Goal: Find specific page/section: Find specific page/section

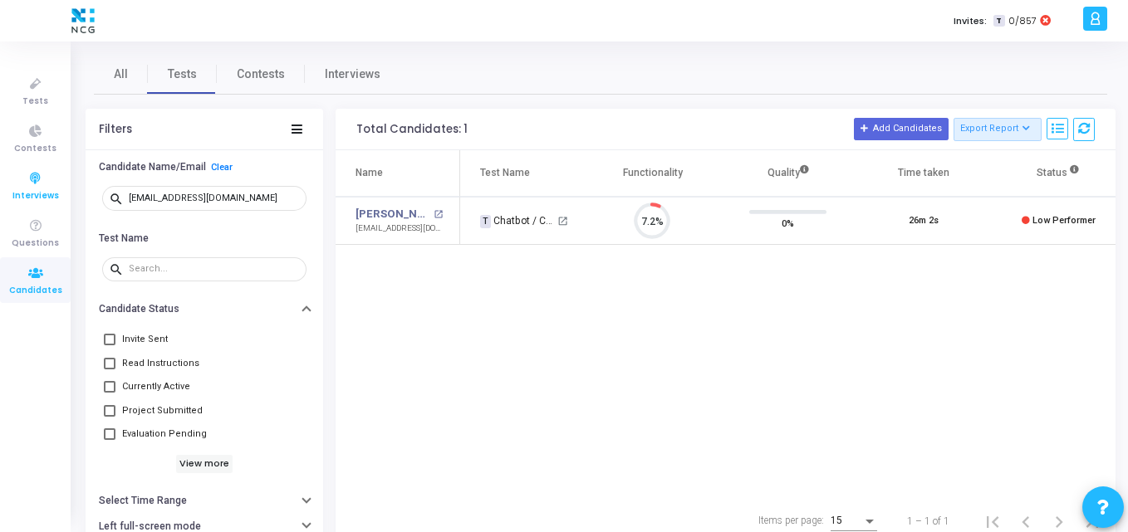
scroll to position [35, 42]
click at [25, 95] on span "Tests" at bounding box center [35, 102] width 26 height 14
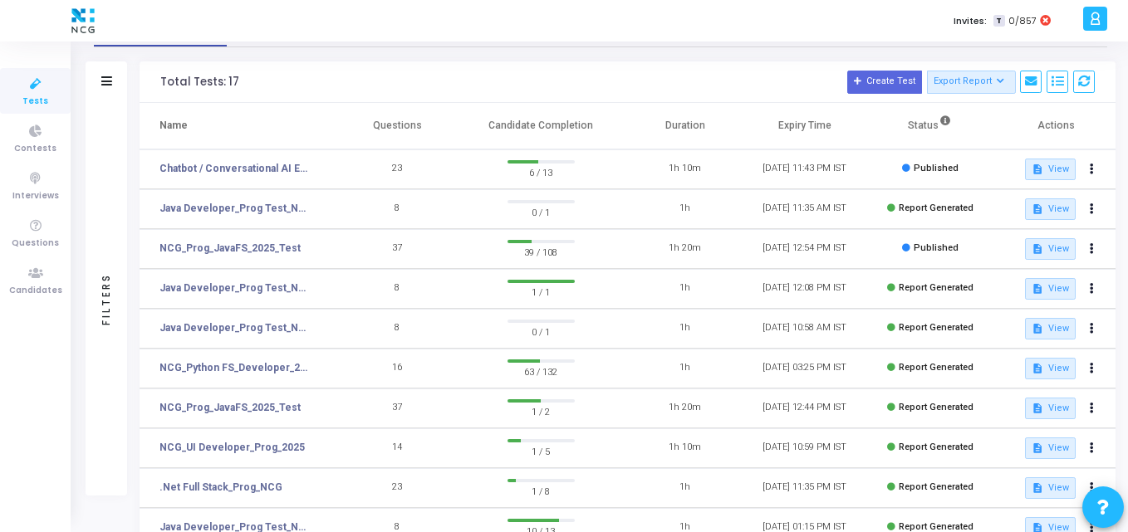
scroll to position [76, 0]
click at [249, 284] on link "Java Developer_Prog Test_NCG" at bounding box center [235, 287] width 153 height 15
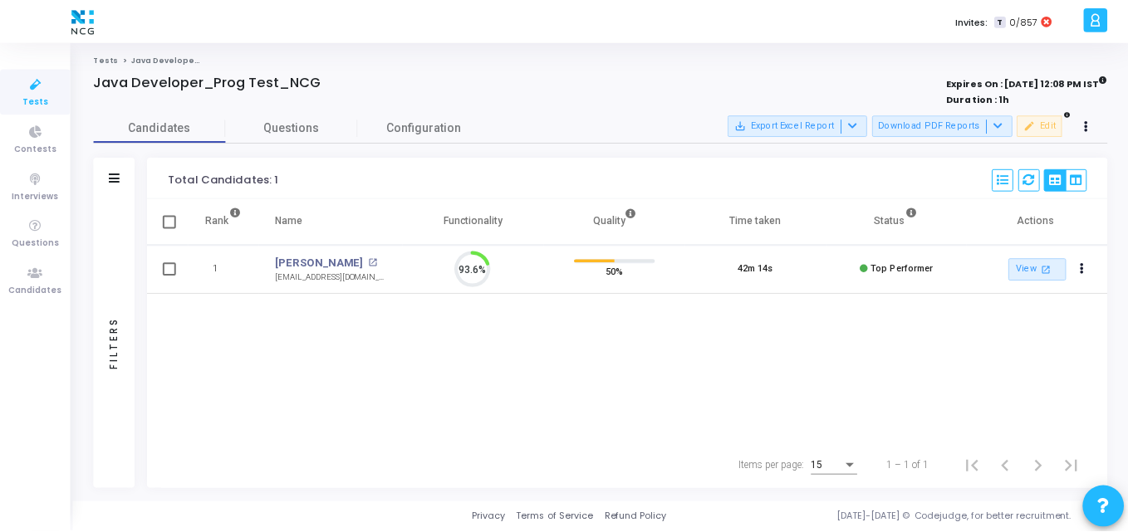
scroll to position [35, 42]
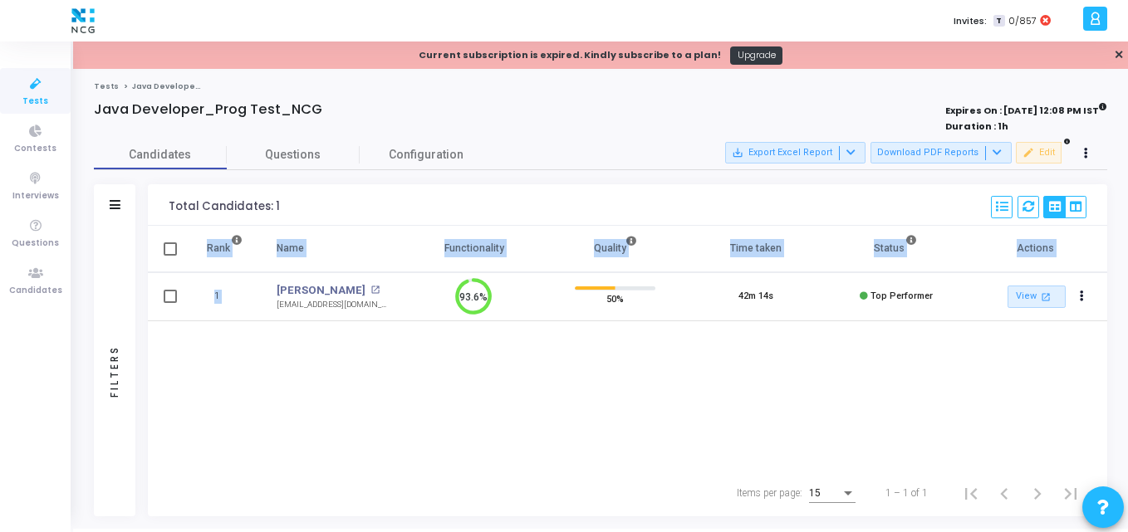
drag, startPoint x: 264, startPoint y: 283, endPoint x: 390, endPoint y: 352, distance: 143.1
click at [390, 352] on div "Rank Name Functionality Quality Time taken Status Actions 1 [PERSON_NAME] open_…" at bounding box center [627, 348] width 959 height 244
click at [510, 136] on cj-published-test "Java Developer_Prog Test_NCG Expires On : [DATE] 12:08 PM IST Duration : 1h Can…" at bounding box center [600, 308] width 1013 height 415
click at [33, 72] on link "Tests" at bounding box center [35, 91] width 71 height 46
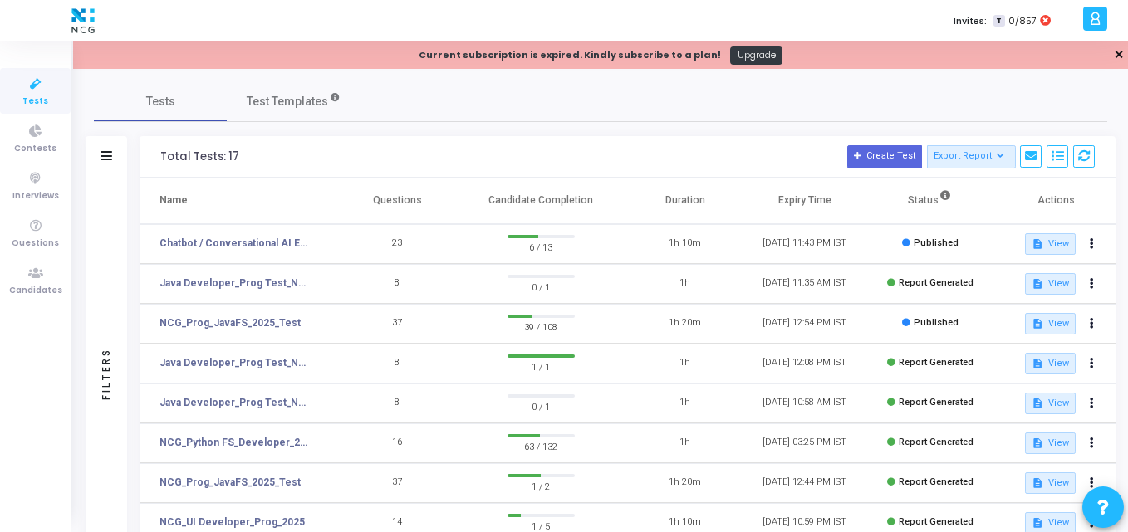
click at [1117, 48] on link "✕" at bounding box center [1119, 55] width 10 height 17
